Goal: Task Accomplishment & Management: Manage account settings

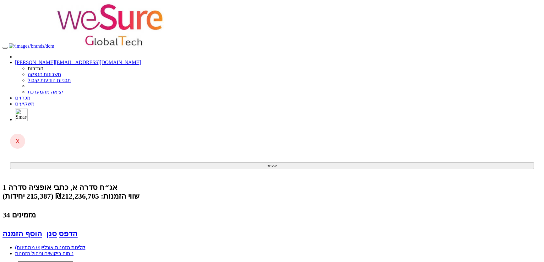
click at [30, 95] on link "מכרזים" at bounding box center [22, 97] width 15 height 5
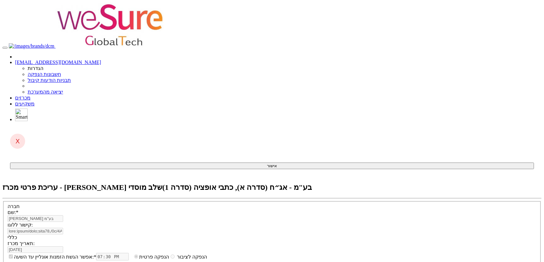
select select "כתבי אופציה"
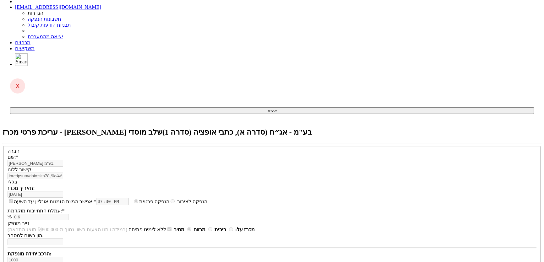
scroll to position [57, 0]
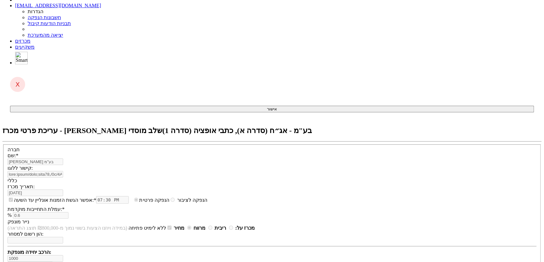
type input "3.86"
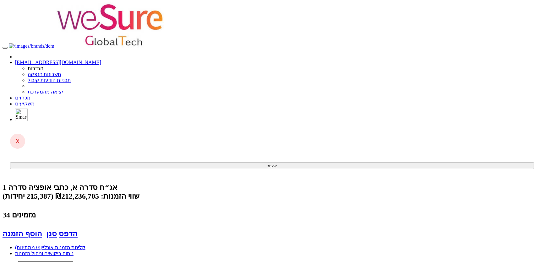
click at [30, 95] on link "מכרזים" at bounding box center [22, 97] width 15 height 5
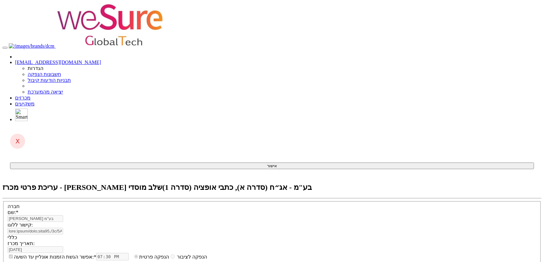
select select "כתבי אופציה"
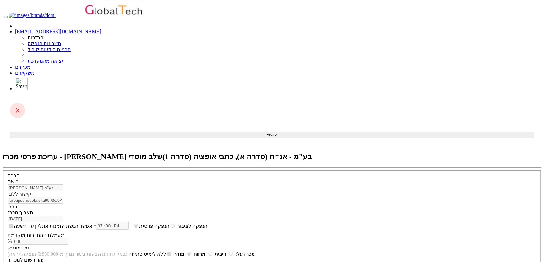
scroll to position [114, 0]
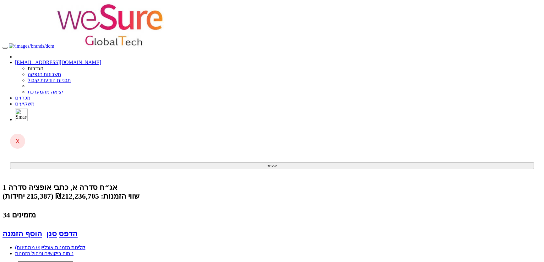
click at [30, 95] on link "מכרזים" at bounding box center [22, 97] width 15 height 5
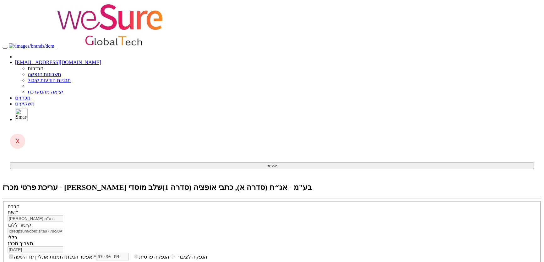
select select "כתבי אופציה"
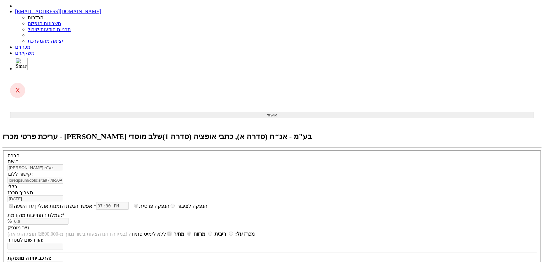
scroll to position [57, 0]
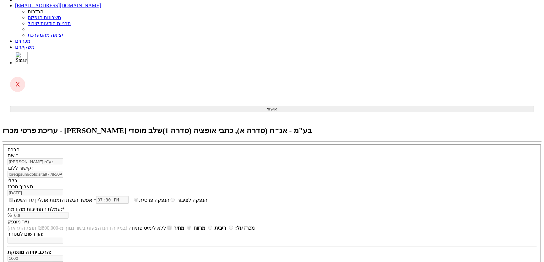
drag, startPoint x: 370, startPoint y: 199, endPoint x: 381, endPoint y: 201, distance: 10.5
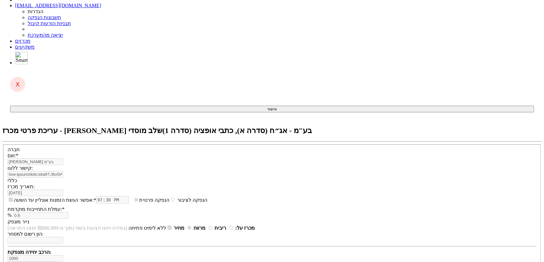
type input "3.98"
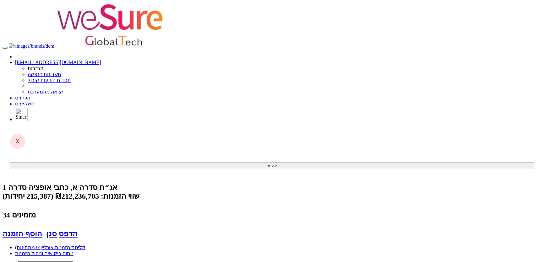
scroll to position [0, -181]
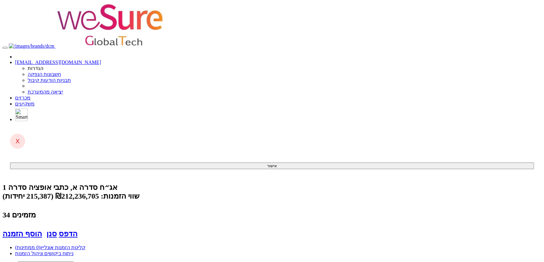
click at [30, 95] on link "מכרזים" at bounding box center [22, 97] width 15 height 5
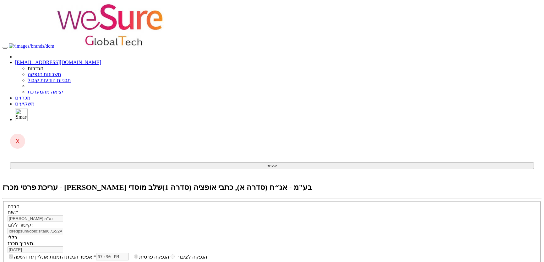
select select "כתבי אופציה"
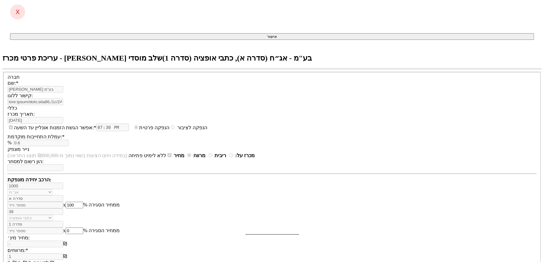
scroll to position [143, 0]
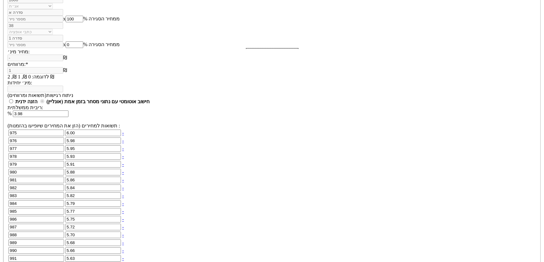
scroll to position [343, 0]
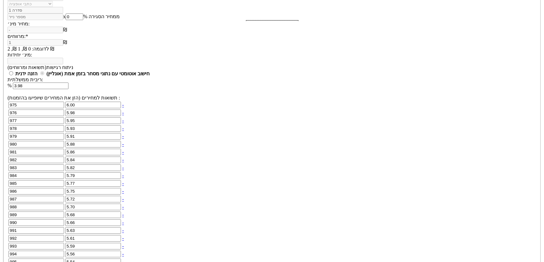
type input "950"
type input "5.37"
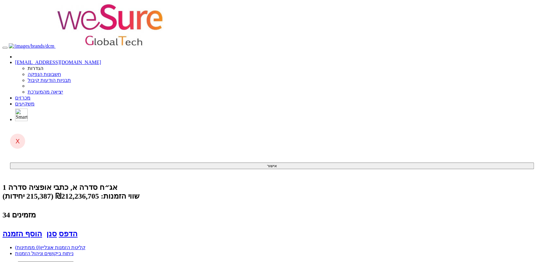
scroll to position [0, -112]
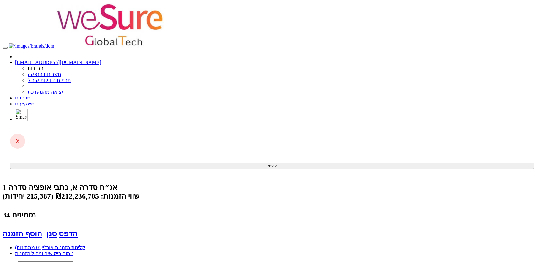
click at [30, 95] on link "מכרזים" at bounding box center [22, 97] width 15 height 5
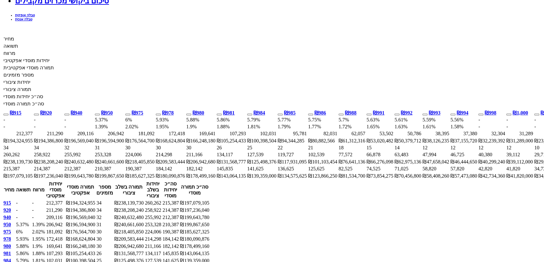
scroll to position [371, 0]
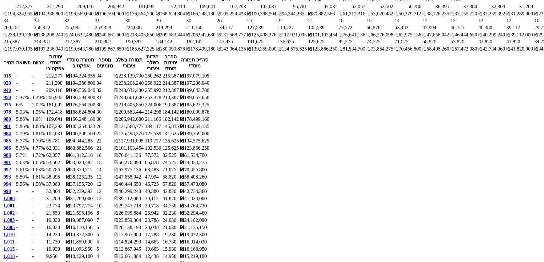
scroll to position [342, 0]
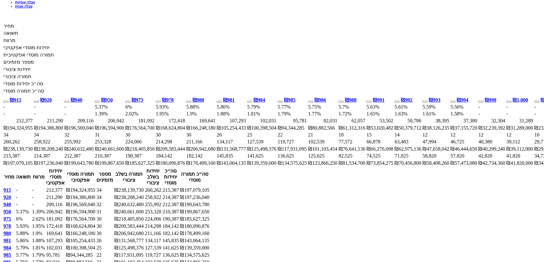
scroll to position [399, 0]
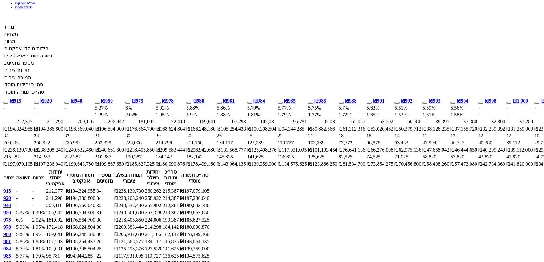
scroll to position [371, 0]
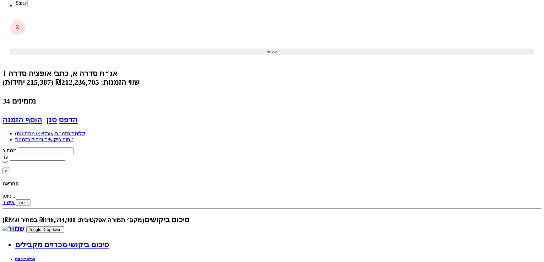
scroll to position [0, 0]
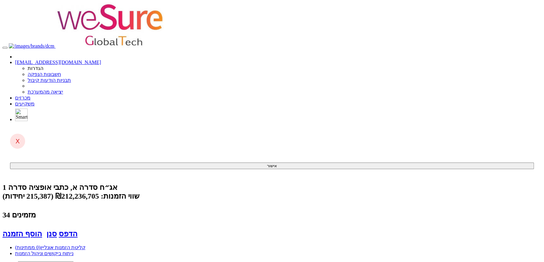
click at [30, 95] on link "מכרזים" at bounding box center [22, 97] width 15 height 5
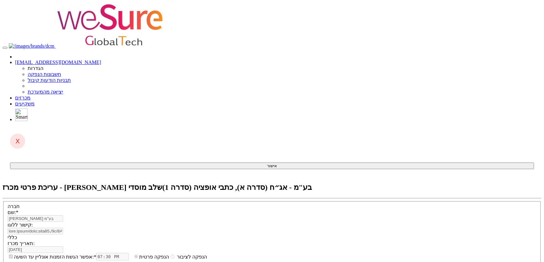
select select "כתבי אופציה"
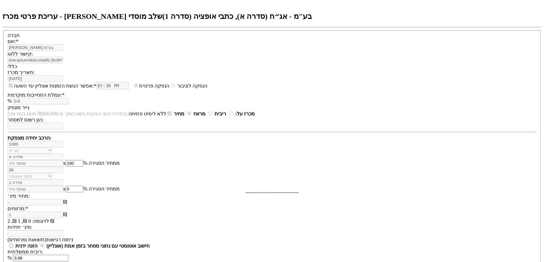
scroll to position [171, 0]
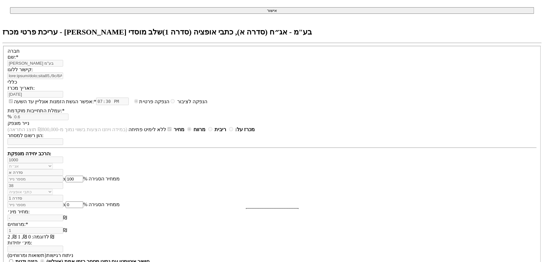
drag, startPoint x: 380, startPoint y: 102, endPoint x: 381, endPoint y: 110, distance: 8.3
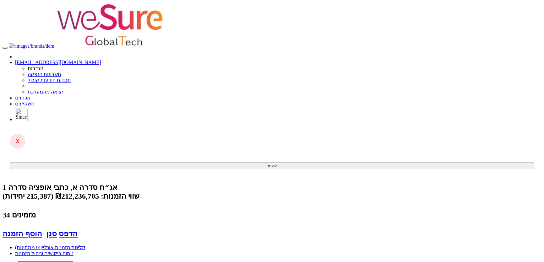
scroll to position [0, -159]
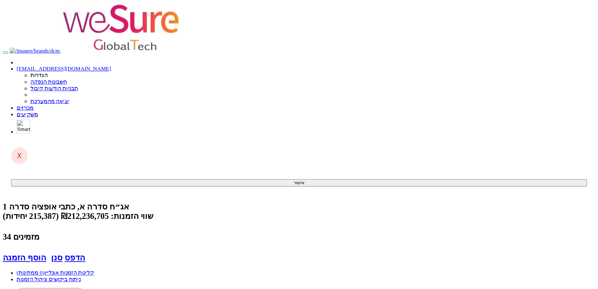
scroll to position [0, -151]
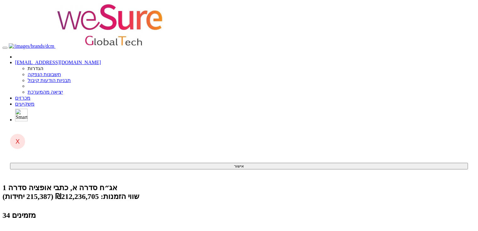
drag, startPoint x: 224, startPoint y: 38, endPoint x: 220, endPoint y: 35, distance: 5.4
click at [224, 192] on div "שווי הזמנות: ₪212,236,705 (215,387 יחידות)" at bounding box center [239, 196] width 473 height 9
click at [219, 192] on div "שווי הזמנות: ₪212,236,705 (215,387 יחידות)" at bounding box center [239, 196] width 473 height 9
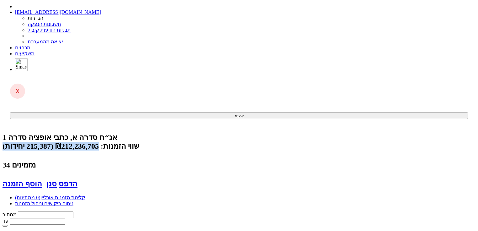
scroll to position [0, -161]
drag, startPoint x: 245, startPoint y: 126, endPoint x: 267, endPoint y: 123, distance: 21.8
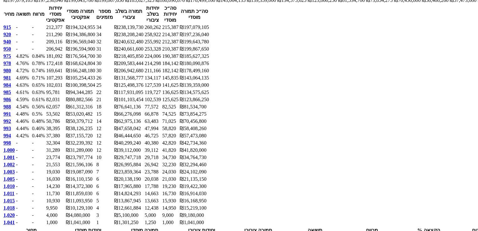
scroll to position [578, 0]
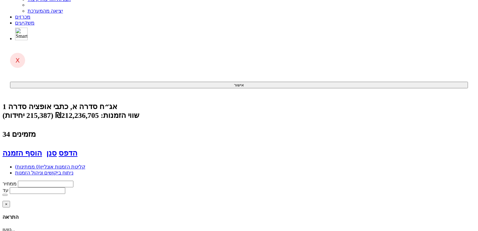
scroll to position [50, 0]
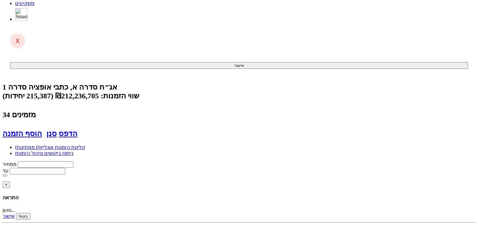
scroll to position [75, 0]
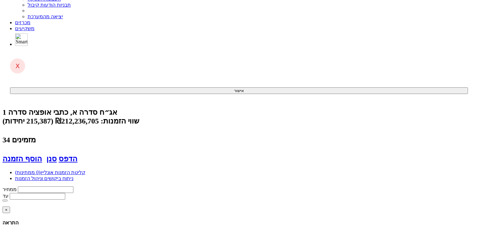
type input "150000"
type input "980"
type input "150,000"
type input "147,000,000"
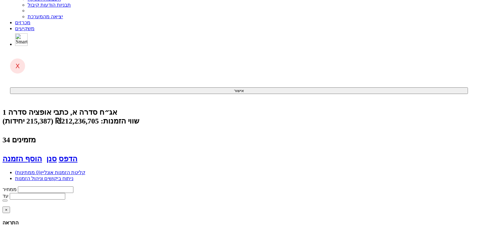
type input "187,500"
type input "183,750,000"
type input "4.72%"
type input "0.740%"
type input "39.01%"
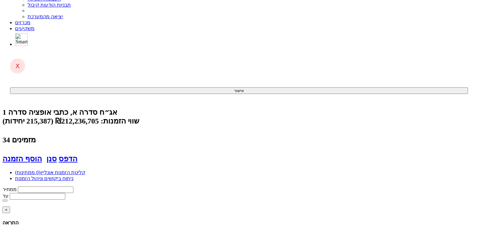
type input "30"
type input "150,000"
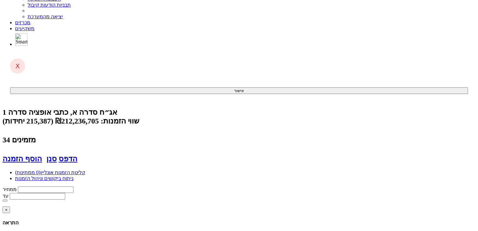
type input "150000"
type input "1,041"
type input "144"
type input "149,904"
type input "180"
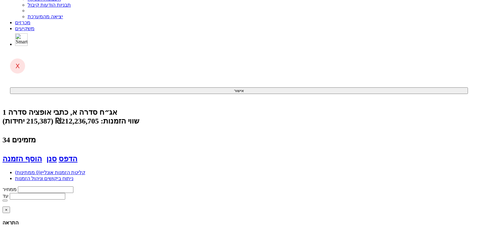
type input "187,380"
type input "-"
type input "14.4%"
type input "1"
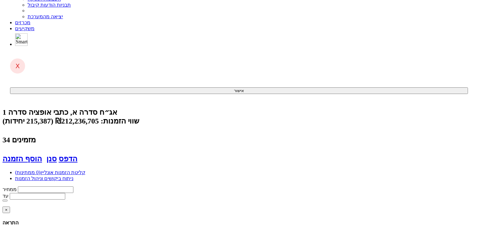
type input "149,904"
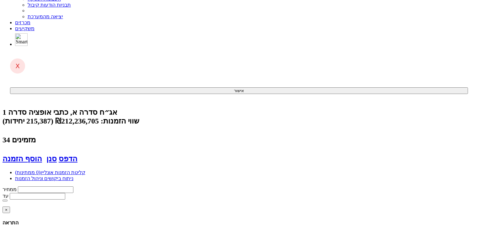
type input "150000"
type input "980"
type input "150,000"
type input "147,000,000"
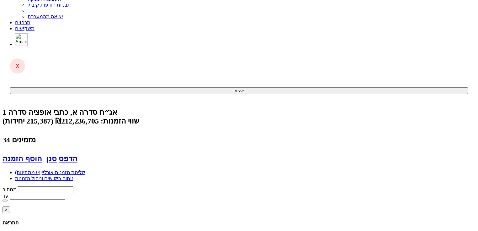
type input "187,500"
type input "183,750,000"
type input "4.72%"
type input "0.740%"
type input "39.01%"
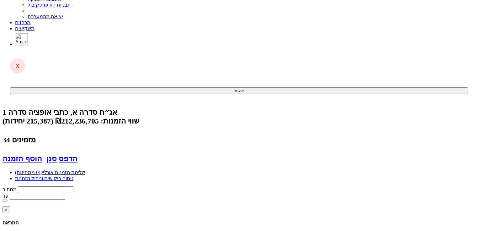
type input "30"
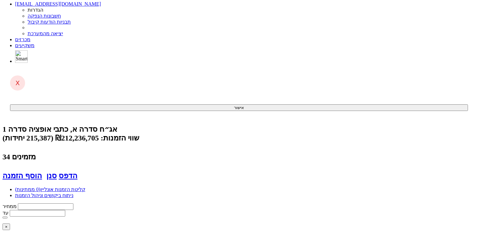
scroll to position [50, 0]
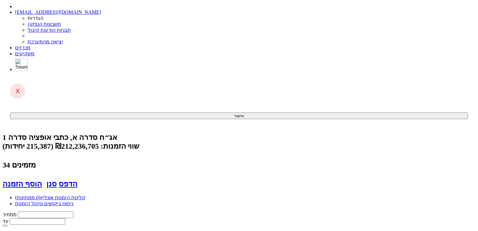
drag, startPoint x: 316, startPoint y: 219, endPoint x: 343, endPoint y: 215, distance: 26.6
drag, startPoint x: 223, startPoint y: 218, endPoint x: 249, endPoint y: 211, distance: 27.0
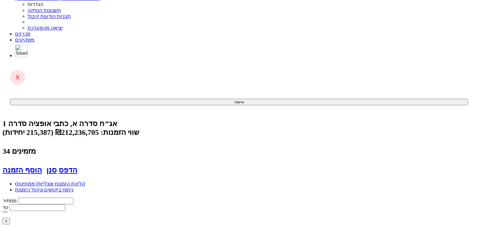
scroll to position [75, 0]
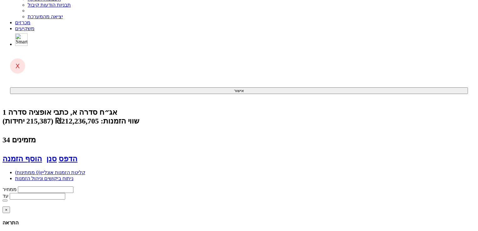
drag, startPoint x: 314, startPoint y: 194, endPoint x: 341, endPoint y: 189, distance: 27.7
drag, startPoint x: 223, startPoint y: 194, endPoint x: 249, endPoint y: 194, distance: 26.7
drag, startPoint x: 401, startPoint y: 194, endPoint x: 411, endPoint y: 192, distance: 9.5
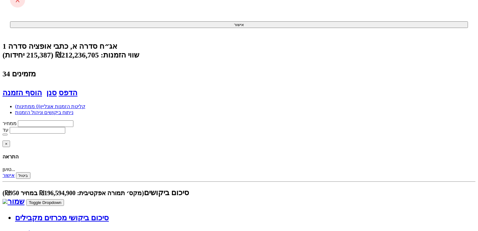
scroll to position [138, 0]
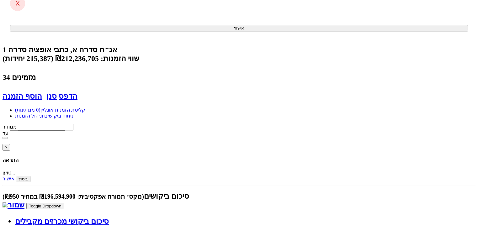
drag, startPoint x: 377, startPoint y: 130, endPoint x: 381, endPoint y: 130, distance: 3.2
type input "155,000"
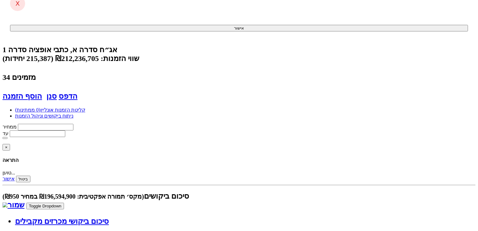
type input "151,900,000"
type input "193,750"
type input "189,875,000"
type input "50.03%"
type input "155,000"
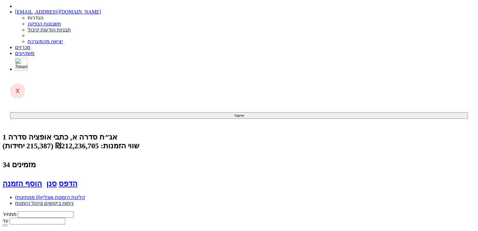
scroll to position [88, 0]
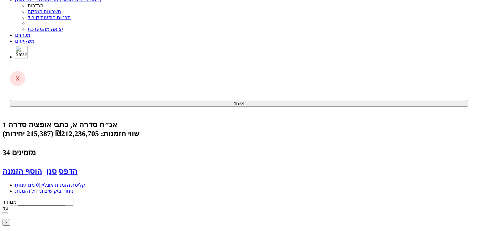
scroll to position [62, 0]
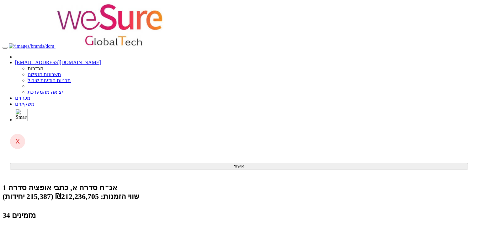
drag, startPoint x: 119, startPoint y: 73, endPoint x: 145, endPoint y: 74, distance: 26.1
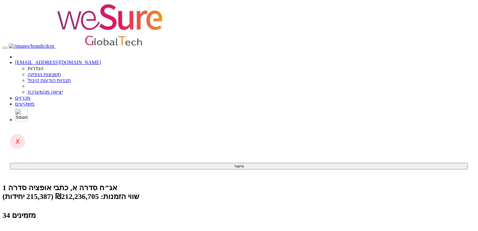
drag, startPoint x: 355, startPoint y: 72, endPoint x: 386, endPoint y: 73, distance: 30.5
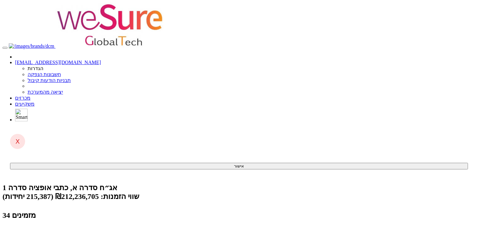
click at [338, 183] on div "אג״ח סדרה א, כתבי אופציה סדרה 1 שווי הזמנות: ₪212,236,705 (215,387 יחידות) 34 מ…" at bounding box center [239, 210] width 473 height 55
drag, startPoint x: 355, startPoint y: 73, endPoint x: 385, endPoint y: 73, distance: 29.5
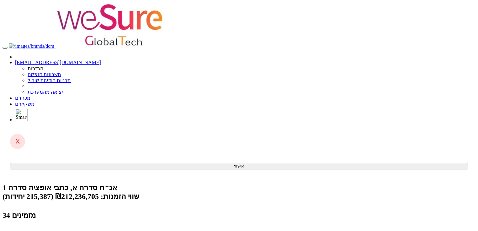
drag, startPoint x: 172, startPoint y: 75, endPoint x: 111, endPoint y: 71, distance: 60.8
drag, startPoint x: 173, startPoint y: 74, endPoint x: 146, endPoint y: 73, distance: 27.3
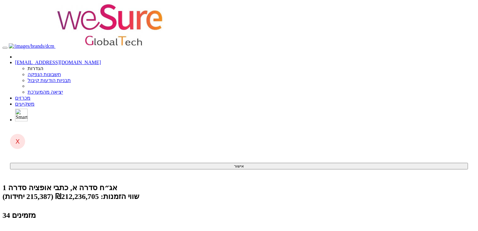
click at [319, 183] on div "אג״ח סדרה א, כתבי אופציה סדרה 1 שווי הזמנות: ₪212,236,705 (215,387 יחידות) 34 מ…" at bounding box center [239, 210] width 473 height 55
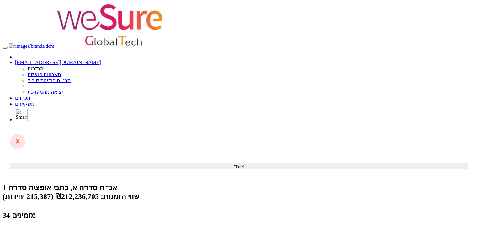
drag, startPoint x: 355, startPoint y: 73, endPoint x: 384, endPoint y: 72, distance: 28.9
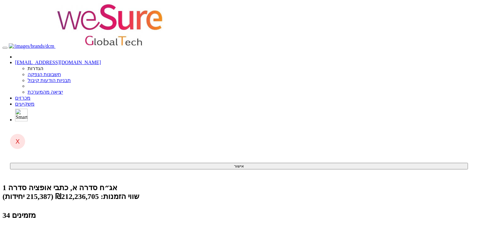
click at [92, 230] on button "סגור מכרז בהקצאה זו" at bounding box center [105, 235] width 44 height 7
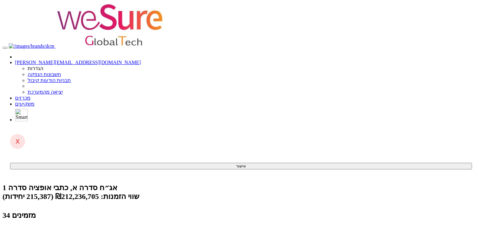
click at [30, 95] on link "מכרזים" at bounding box center [22, 97] width 15 height 5
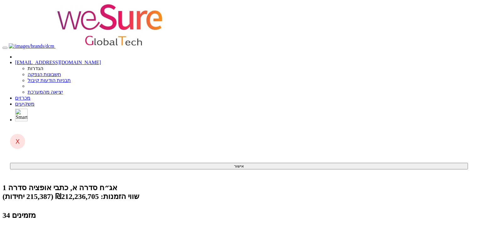
click at [88, 230] on button "סגור מכרז בהקצאה זו" at bounding box center [105, 235] width 44 height 7
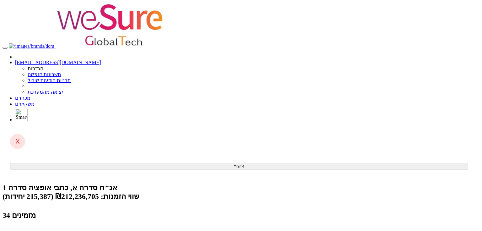
click at [83, 230] on button "סגור מכרז בהקצאה זו" at bounding box center [105, 235] width 44 height 7
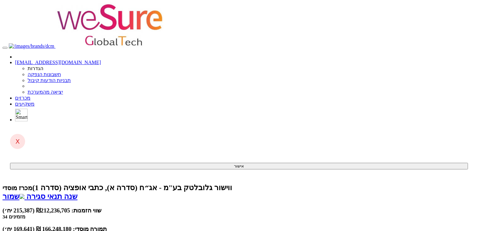
drag, startPoint x: 451, startPoint y: 69, endPoint x: 384, endPoint y: 71, distance: 66.9
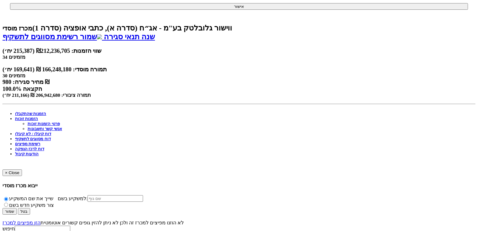
scroll to position [151, 0]
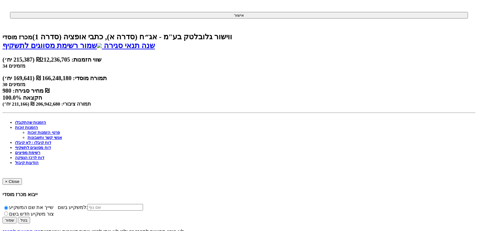
select select "* גוף הקשור למפיץ בהנפקה"
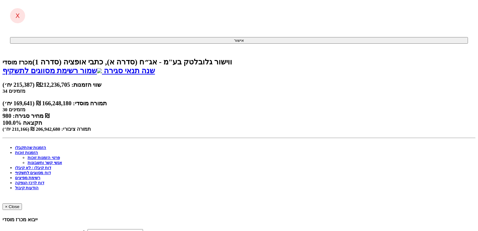
scroll to position [0, 0]
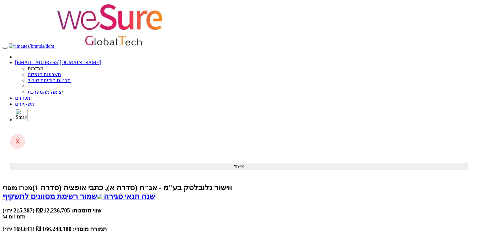
click at [88, 192] on link "שמור רשימת מסווגים לתשקיף" at bounding box center [53, 196] width 100 height 8
click at [83, 192] on link "שמור רשימת מסווגים לתשקיף" at bounding box center [53, 196] width 100 height 8
click at [240, 207] on h3 "שווי הזמנות: ₪212,236,705 (215,387 יח׳) 34 מזמינים" at bounding box center [239, 213] width 473 height 13
drag, startPoint x: 326, startPoint y: 74, endPoint x: 345, endPoint y: 76, distance: 19.3
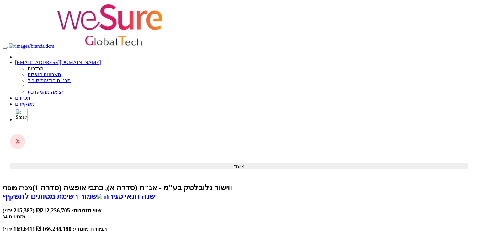
click at [345, 225] on div "תמורה מוסדי: 166,248,180 ₪ (169,641 יח׳)" at bounding box center [239, 228] width 473 height 7
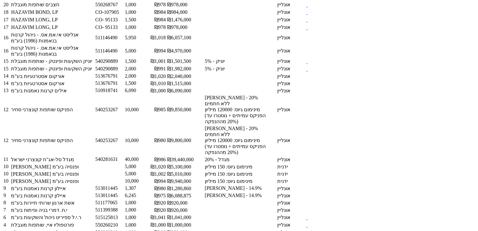
scroll to position [1066, 0]
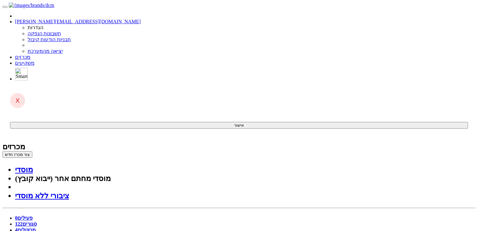
drag, startPoint x: 342, startPoint y: 39, endPoint x: 306, endPoint y: 21, distance: 40.2
click at [30, 54] on span at bounding box center [30, 56] width 0 height 5
click at [310, 142] on div "מכרזים" at bounding box center [239, 146] width 473 height 9
